Goal: Go to known website: Go to known website

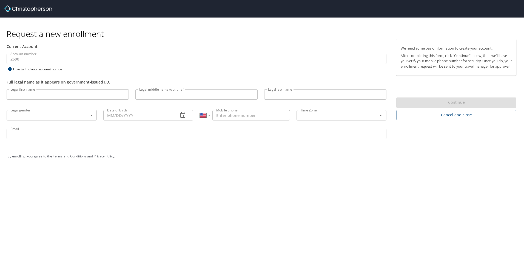
select select "US"
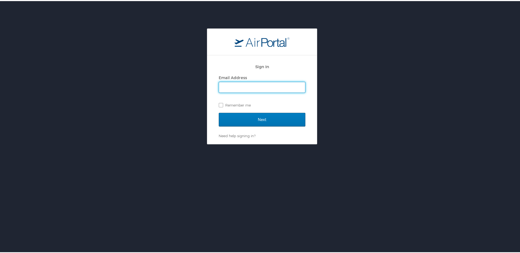
click at [242, 89] on input "Email Address" at bounding box center [262, 86] width 86 height 10
type input "[EMAIL_ADDRESS][DOMAIN_NAME]"
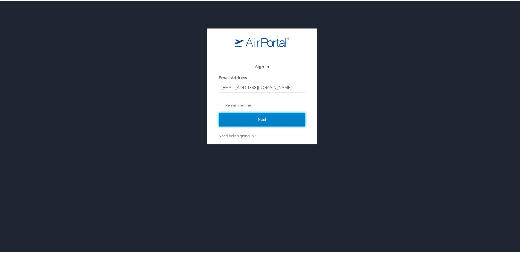
click at [246, 119] on input "Next" at bounding box center [262, 119] width 87 height 14
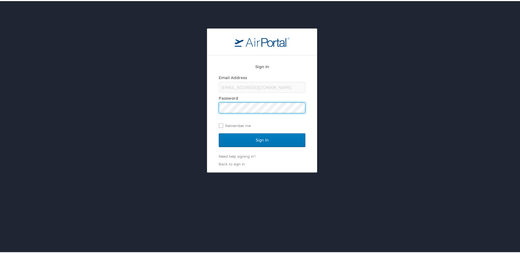
click at [219, 132] on input "Sign In" at bounding box center [262, 139] width 87 height 14
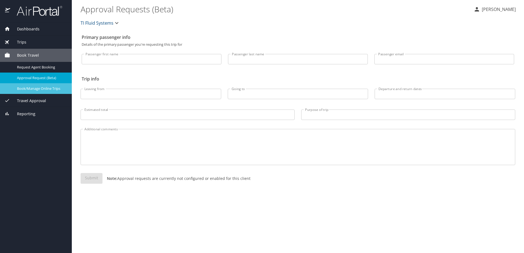
click at [26, 91] on span "Book/Manage Online Trips" at bounding box center [41, 88] width 48 height 5
